Goal: Task Accomplishment & Management: Use online tool/utility

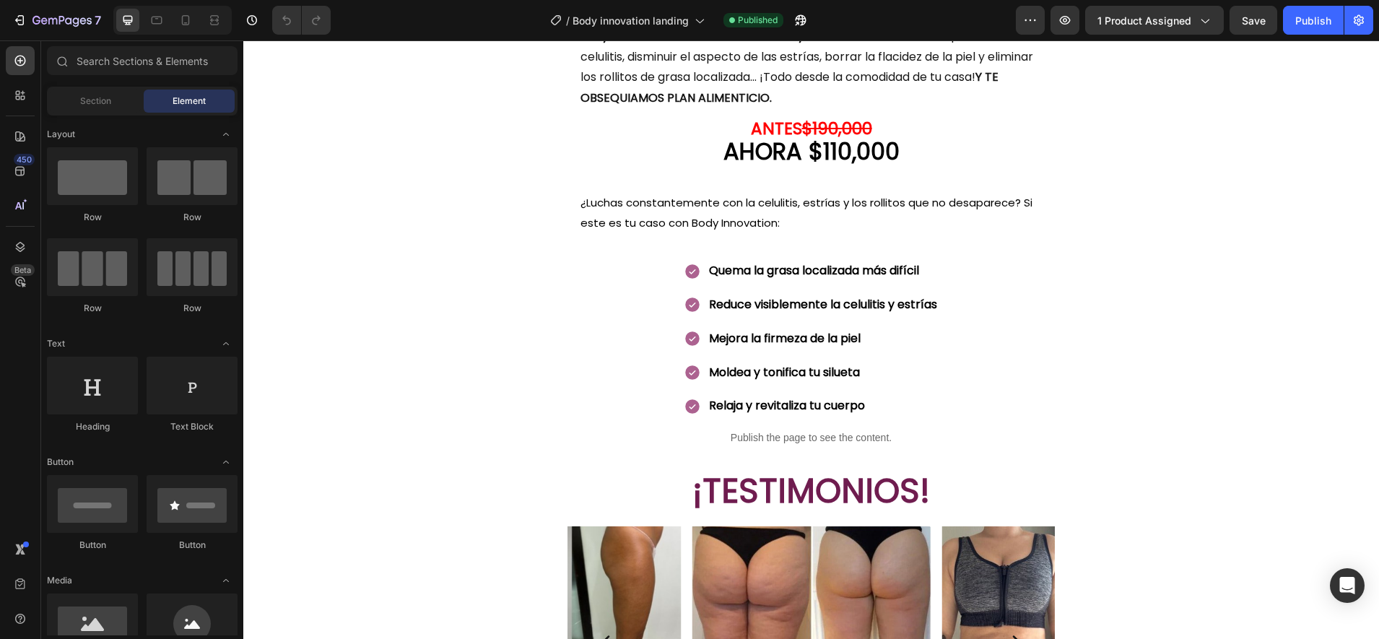
scroll to position [714, 0]
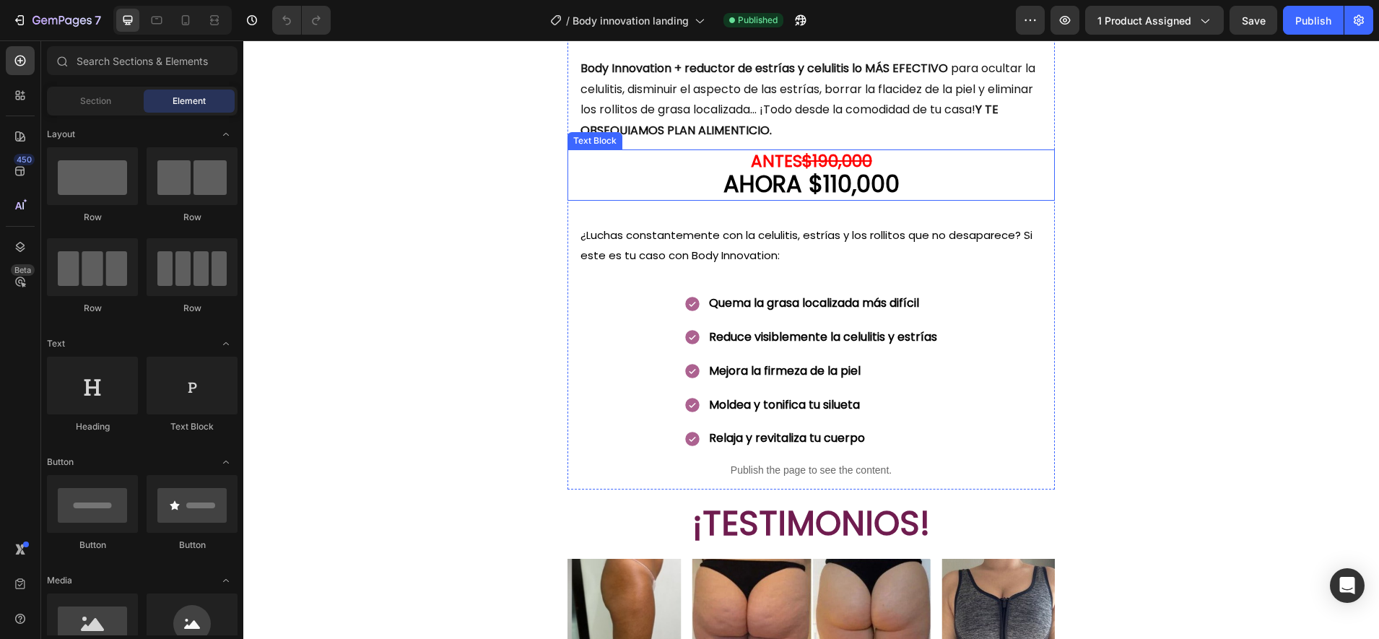
click at [845, 186] on strong "AHORA $110,000" at bounding box center [811, 183] width 176 height 32
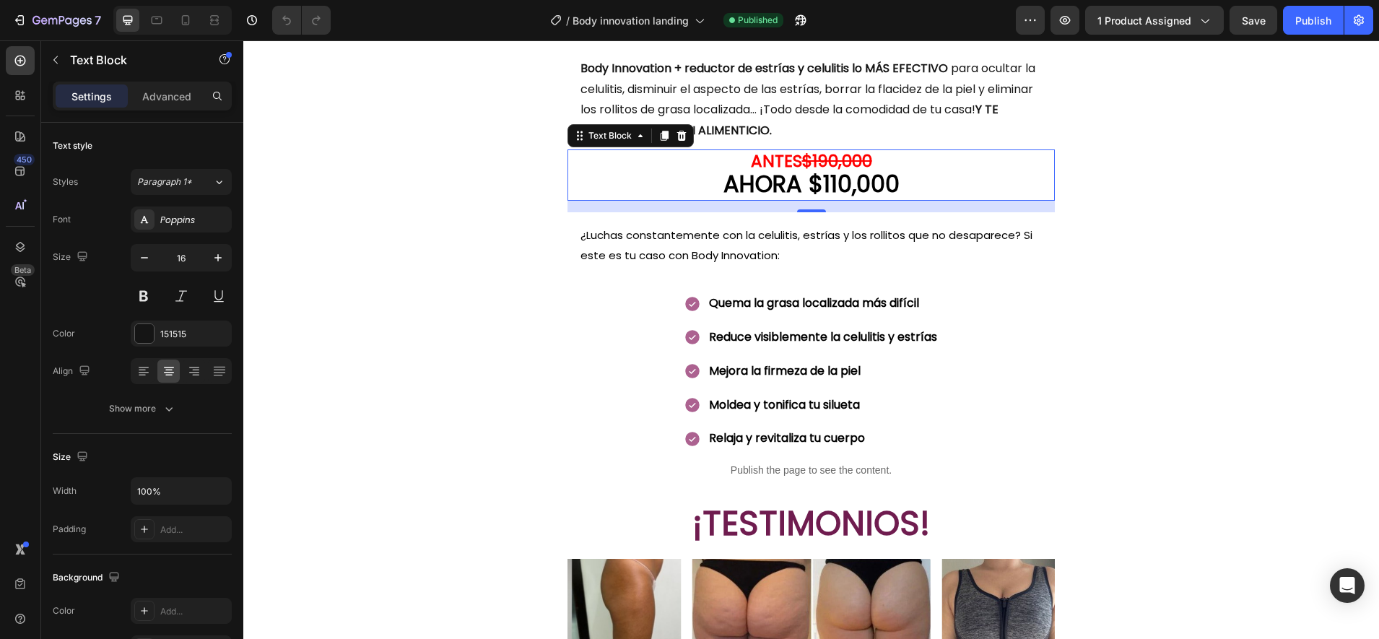
click at [833, 163] on strong "$190,000" at bounding box center [837, 160] width 70 height 23
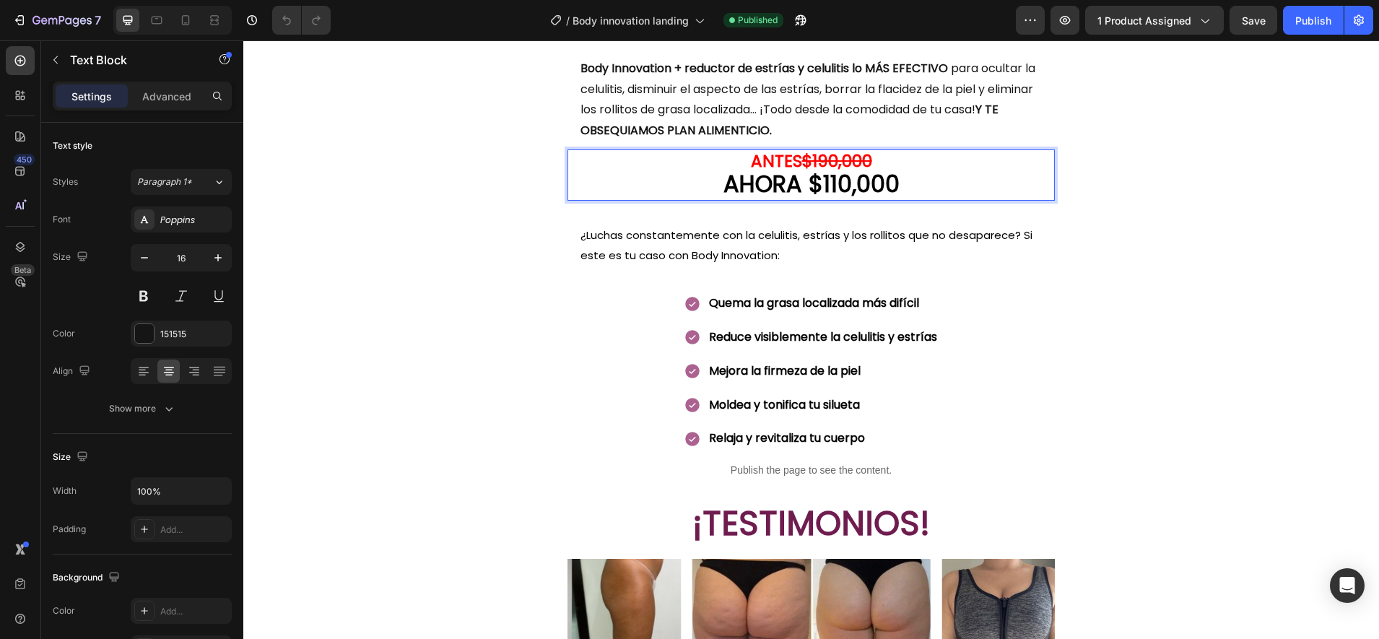
click at [823, 160] on strong "$190,000" at bounding box center [837, 160] width 70 height 23
click at [832, 182] on strong "AHORA $110,000" at bounding box center [811, 183] width 176 height 32
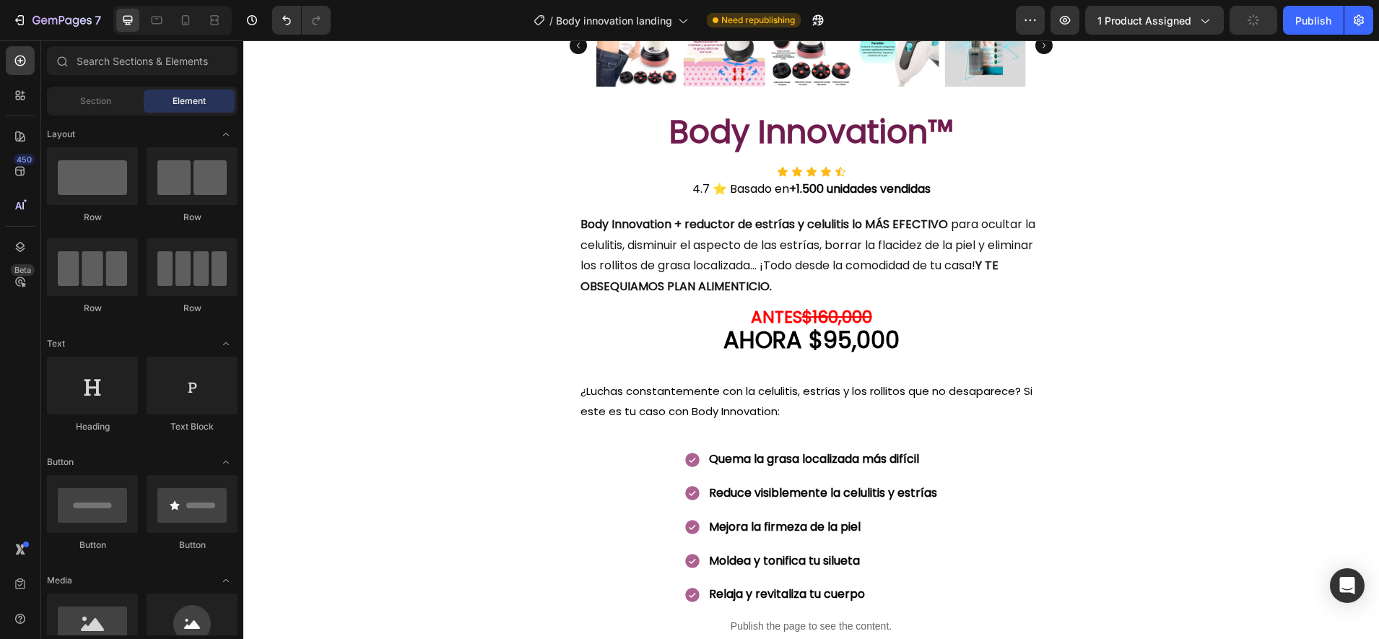
scroll to position [541, 0]
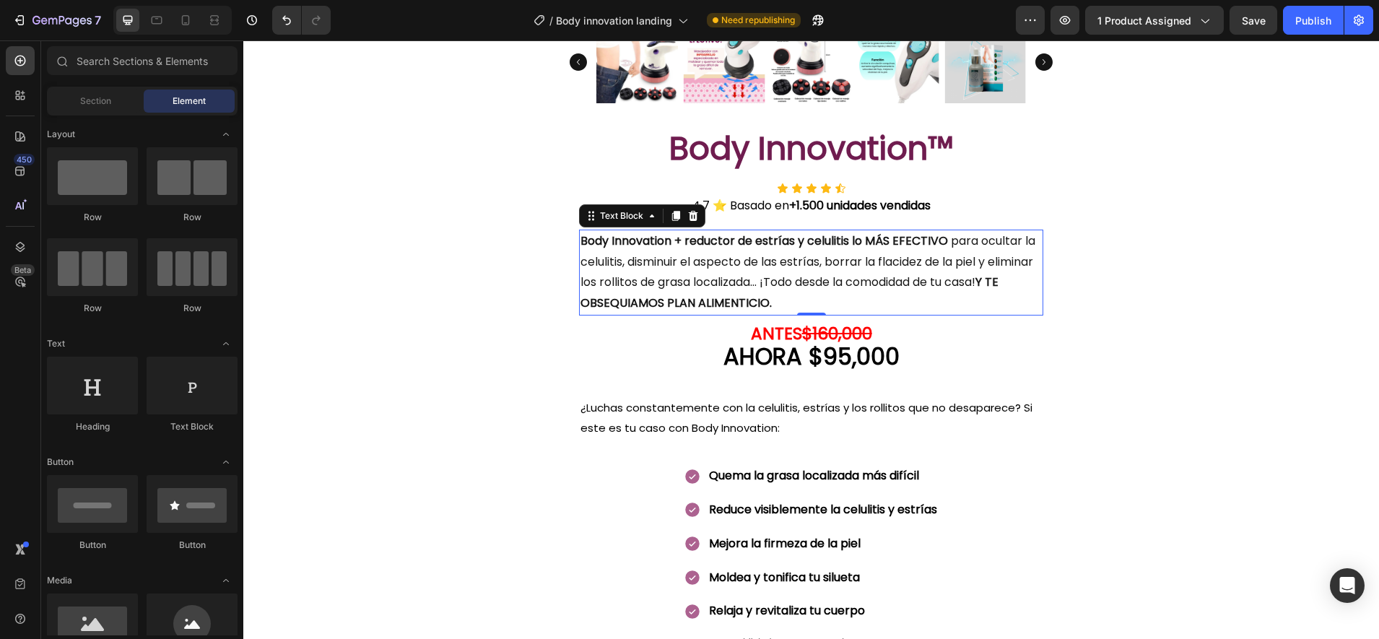
click at [941, 239] on strong "Body Innovation + reductor de estrías y celulitis lo MÁS EFECTIVO" at bounding box center [763, 240] width 367 height 17
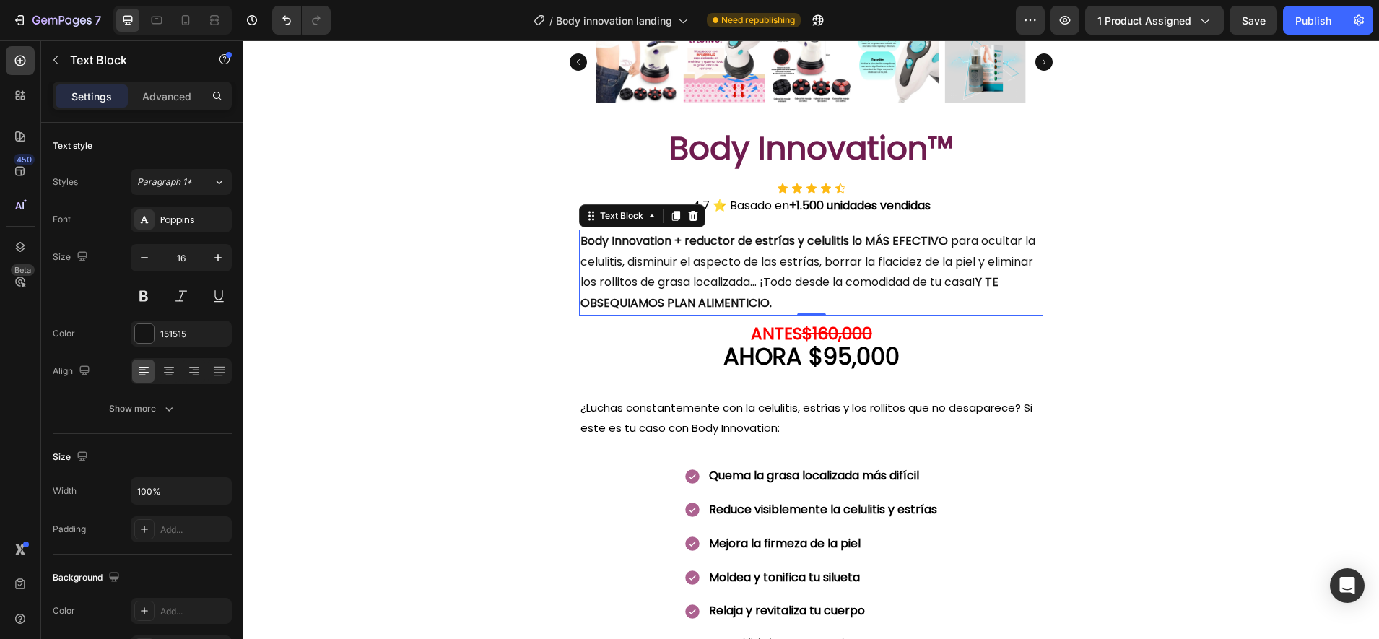
click at [858, 241] on strong "Body Innovation + reductor de estrías y celulitis lo MÁS EFECTIVO" at bounding box center [763, 240] width 367 height 17
click at [843, 240] on strong "Body Innovation + reductor de estrías y celulitis lo MÁS EFECTIVO" at bounding box center [763, 240] width 367 height 17
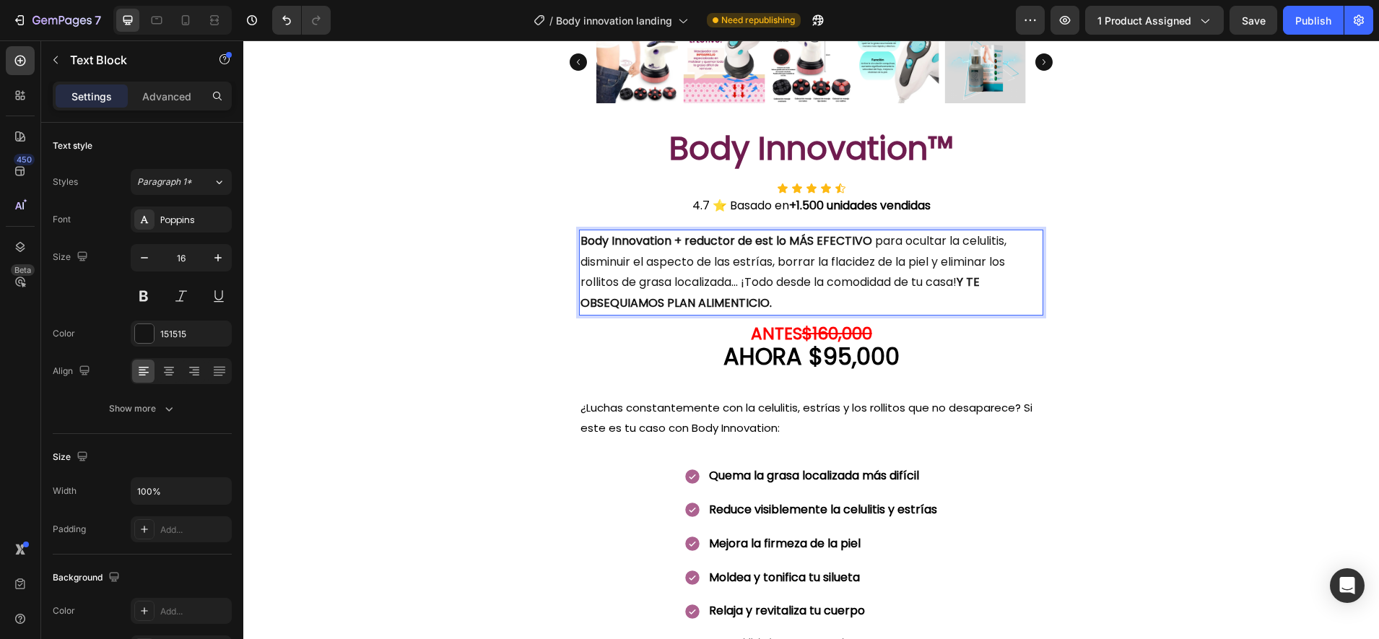
click at [843, 240] on strong "Body Innovation + reductor de est lo MÁS EFECTIVO" at bounding box center [726, 240] width 292 height 17
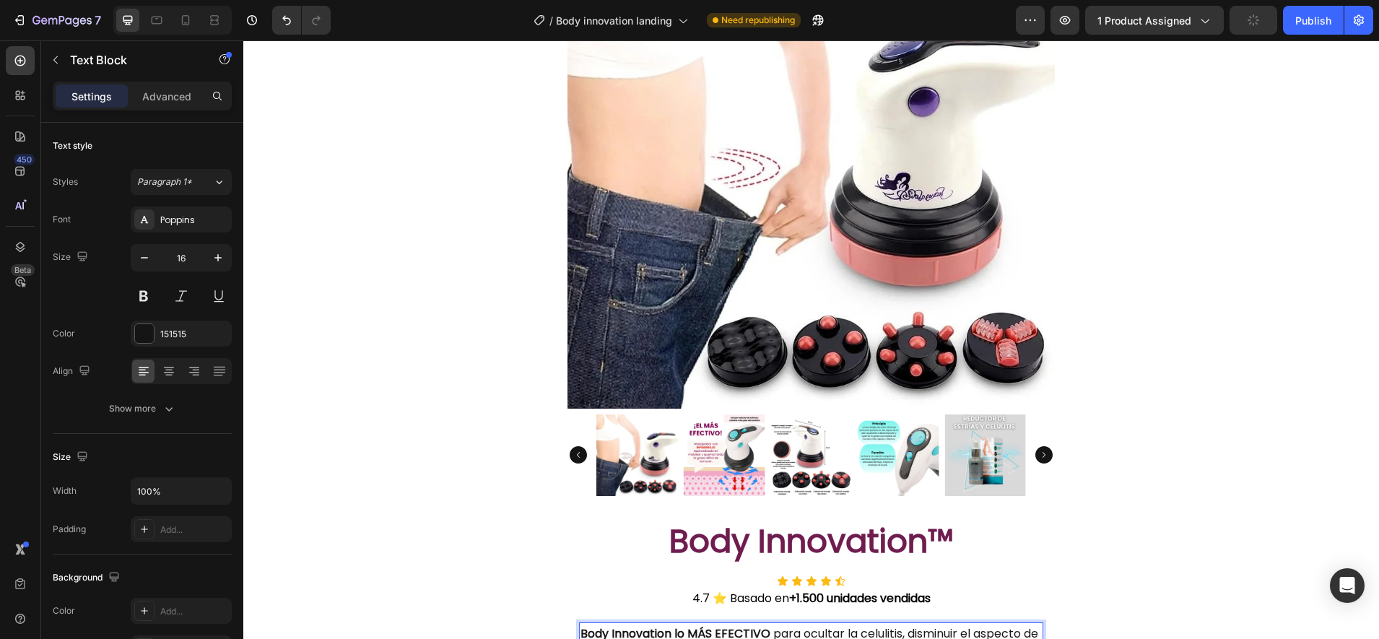
scroll to position [146, 0]
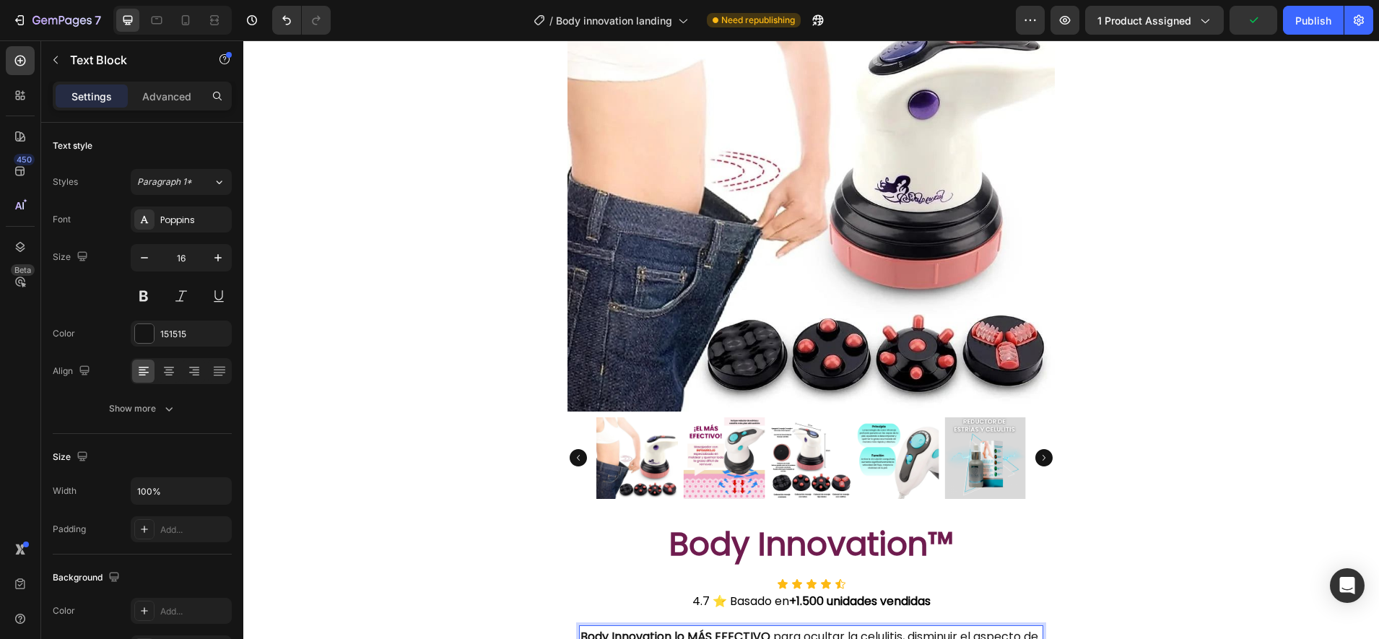
click at [710, 464] on img at bounding box center [725, 458] width 82 height 82
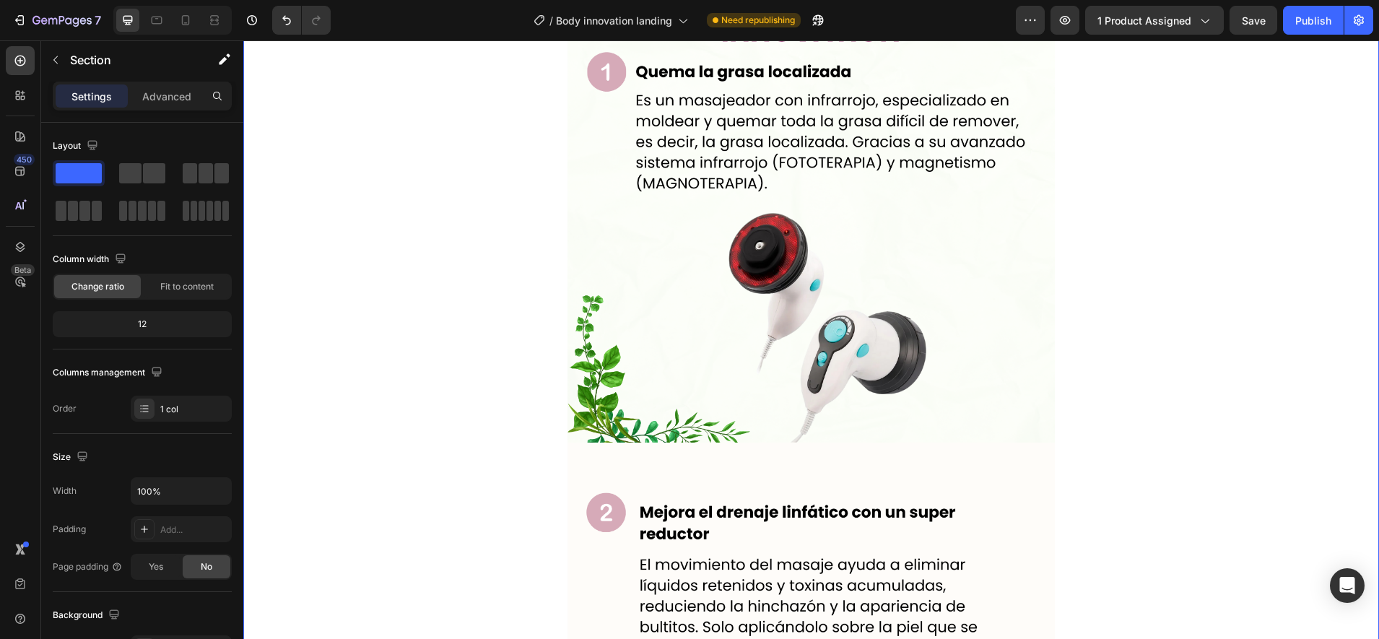
scroll to position [0, 0]
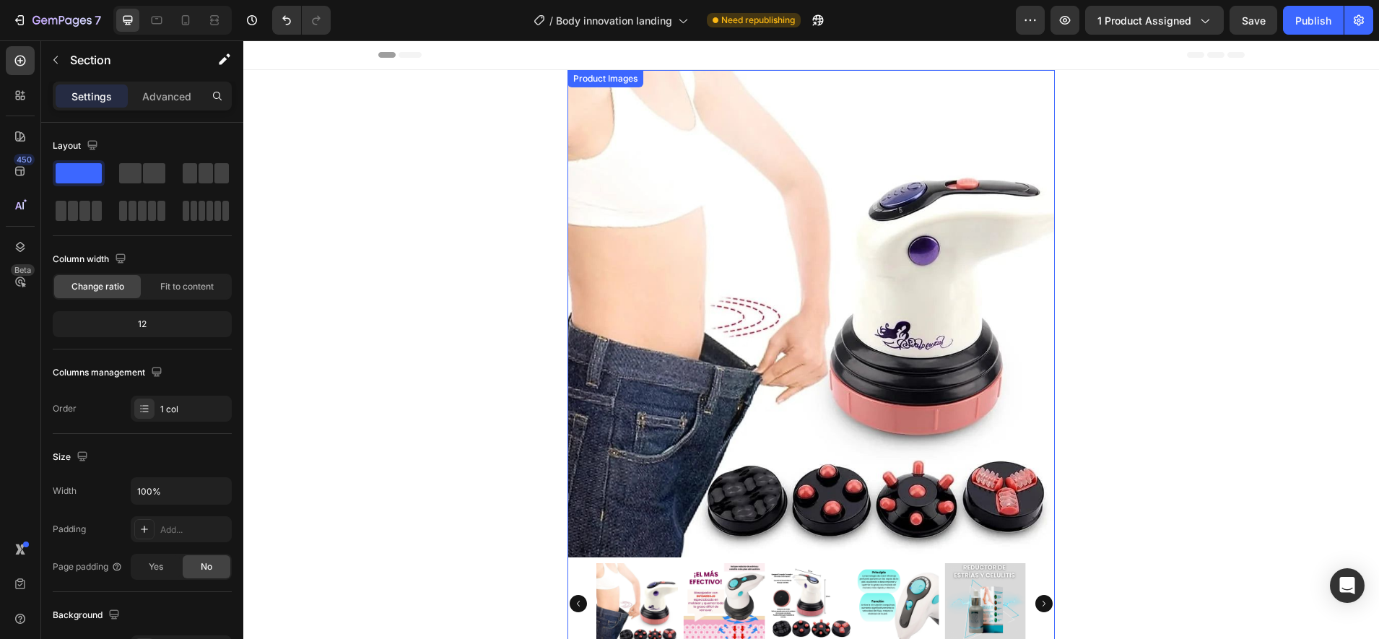
click at [717, 617] on img at bounding box center [725, 604] width 82 height 82
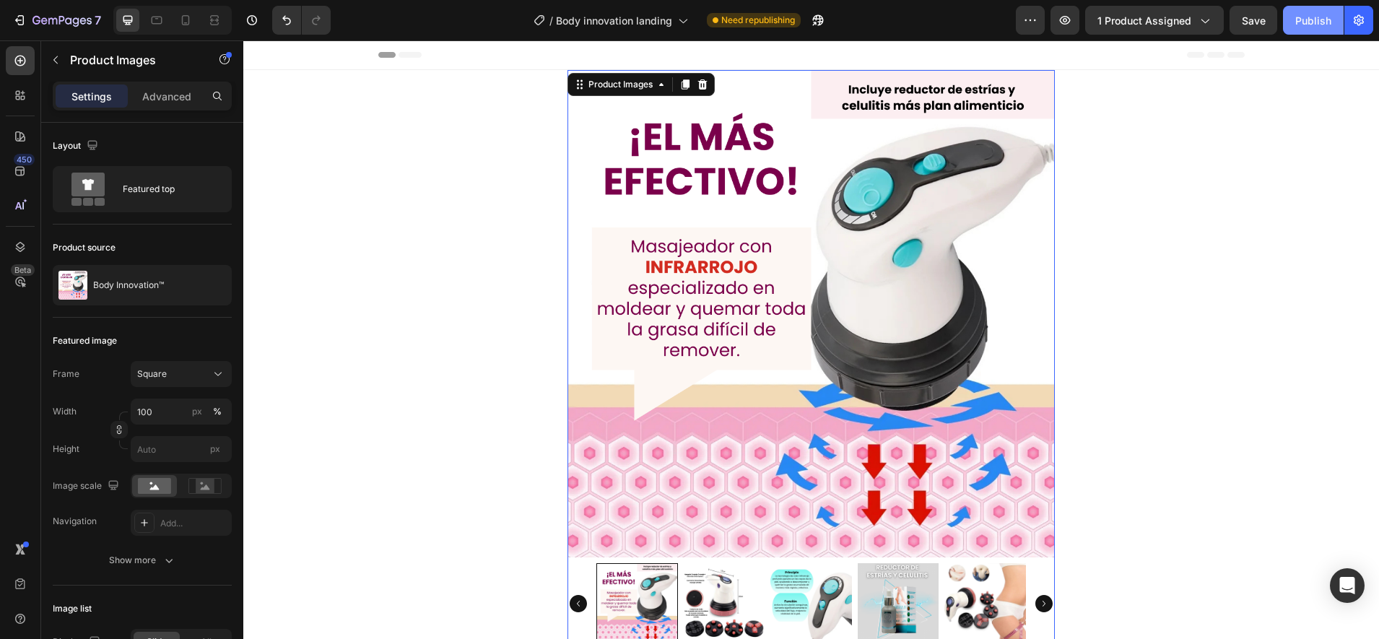
click at [1306, 21] on div "Publish" at bounding box center [1313, 20] width 36 height 15
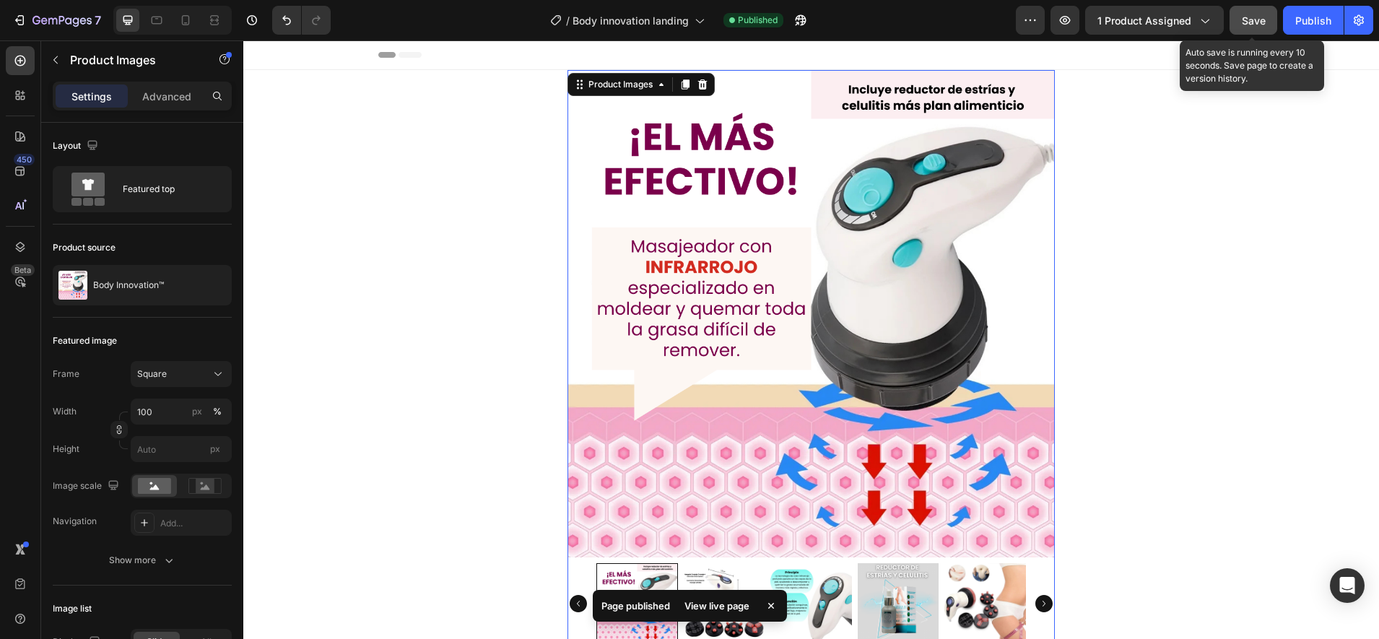
click at [1258, 27] on div "Save" at bounding box center [1254, 20] width 24 height 15
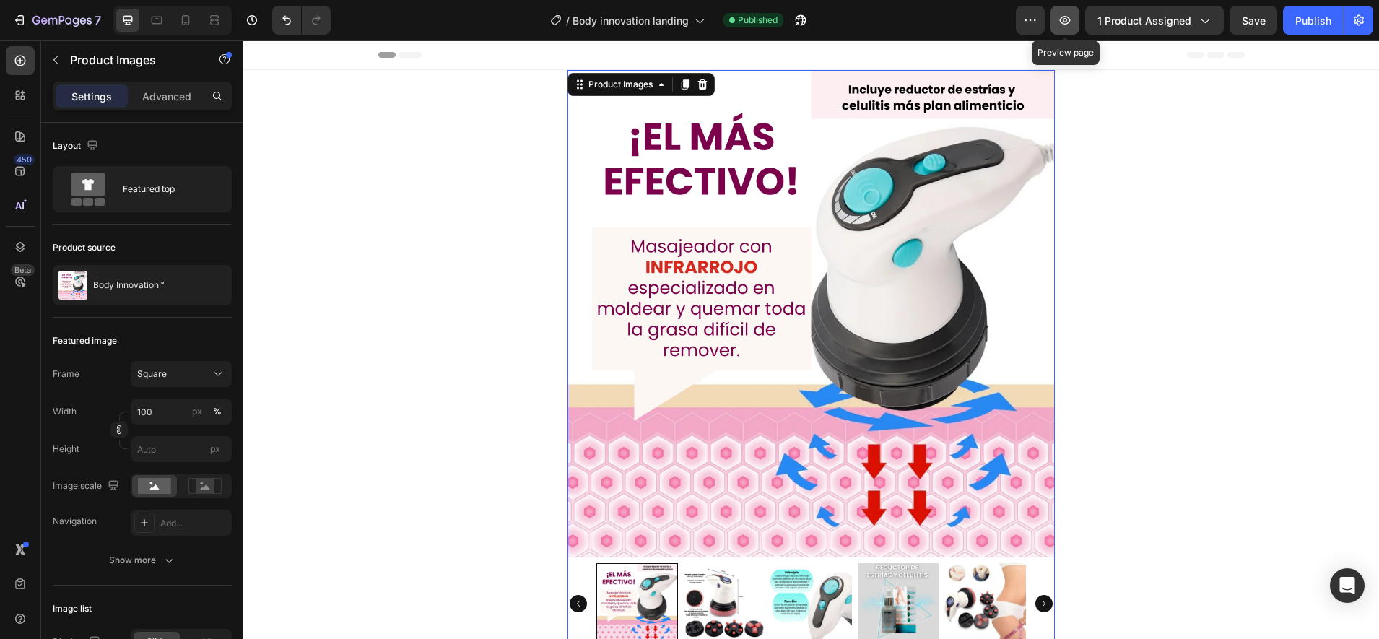
click at [1072, 19] on icon "button" at bounding box center [1064, 20] width 14 height 14
